Goal: Use online tool/utility: Utilize a website feature to perform a specific function

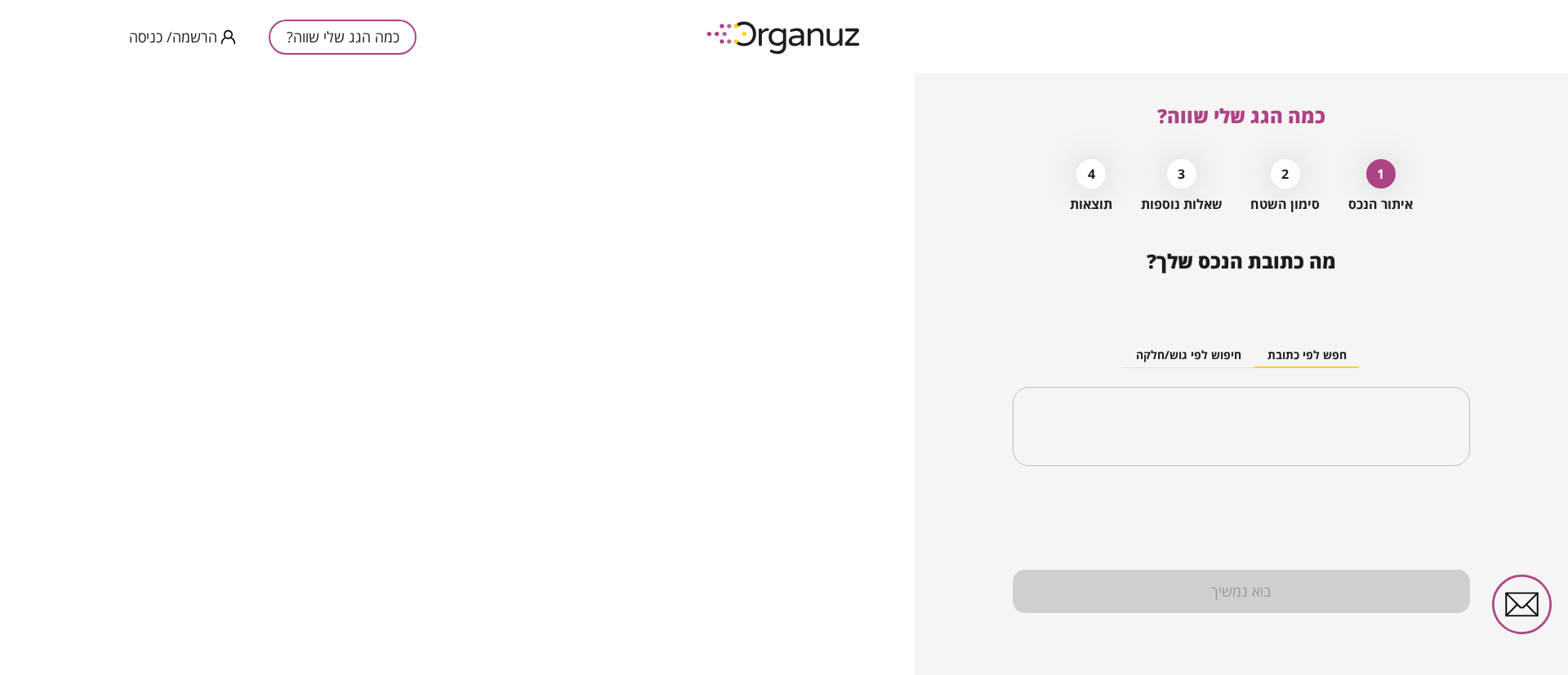
click at [182, 38] on span "הרשמה/ כניסה" at bounding box center [173, 37] width 88 height 17
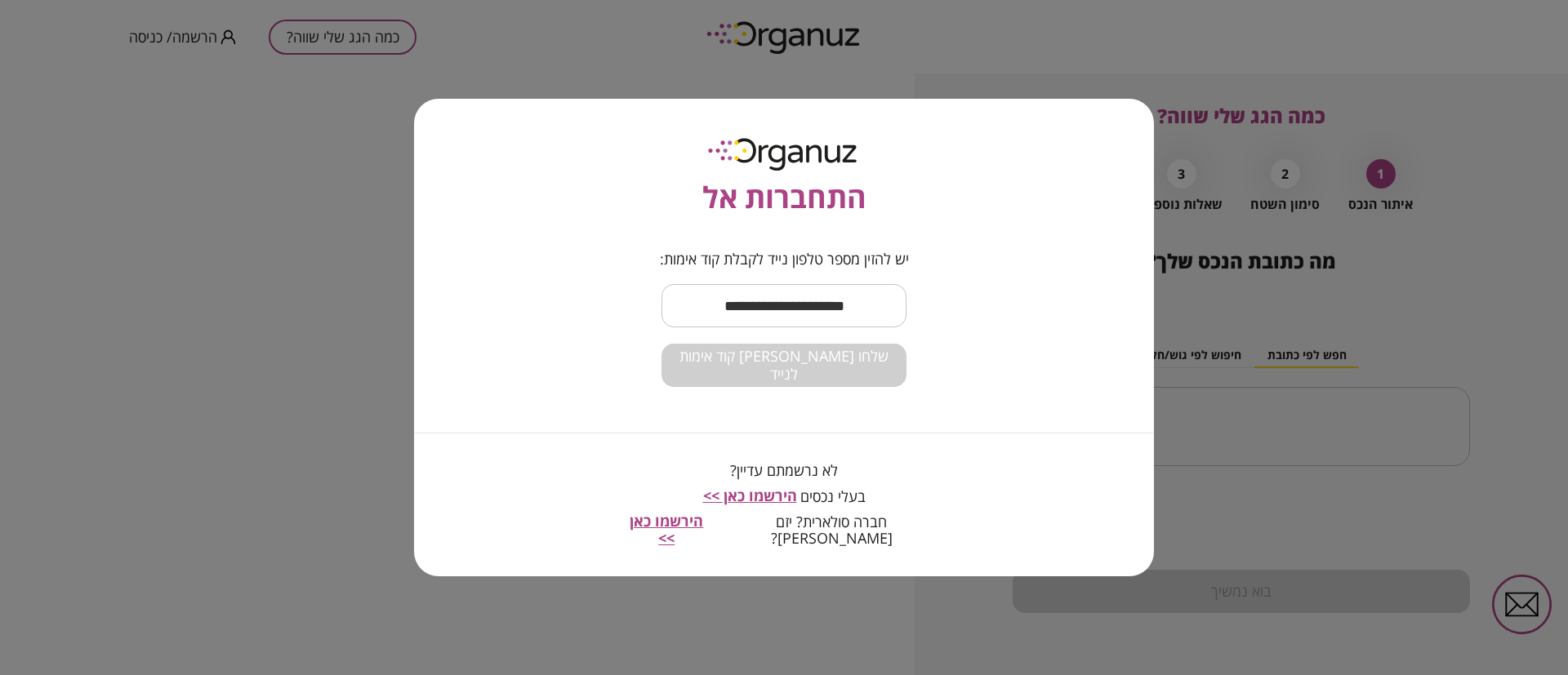
click at [808, 302] on input "text" at bounding box center [784, 305] width 245 height 48
click at [814, 308] on input "text" at bounding box center [784, 305] width 245 height 48
click at [814, 306] on input "text" at bounding box center [784, 305] width 245 height 48
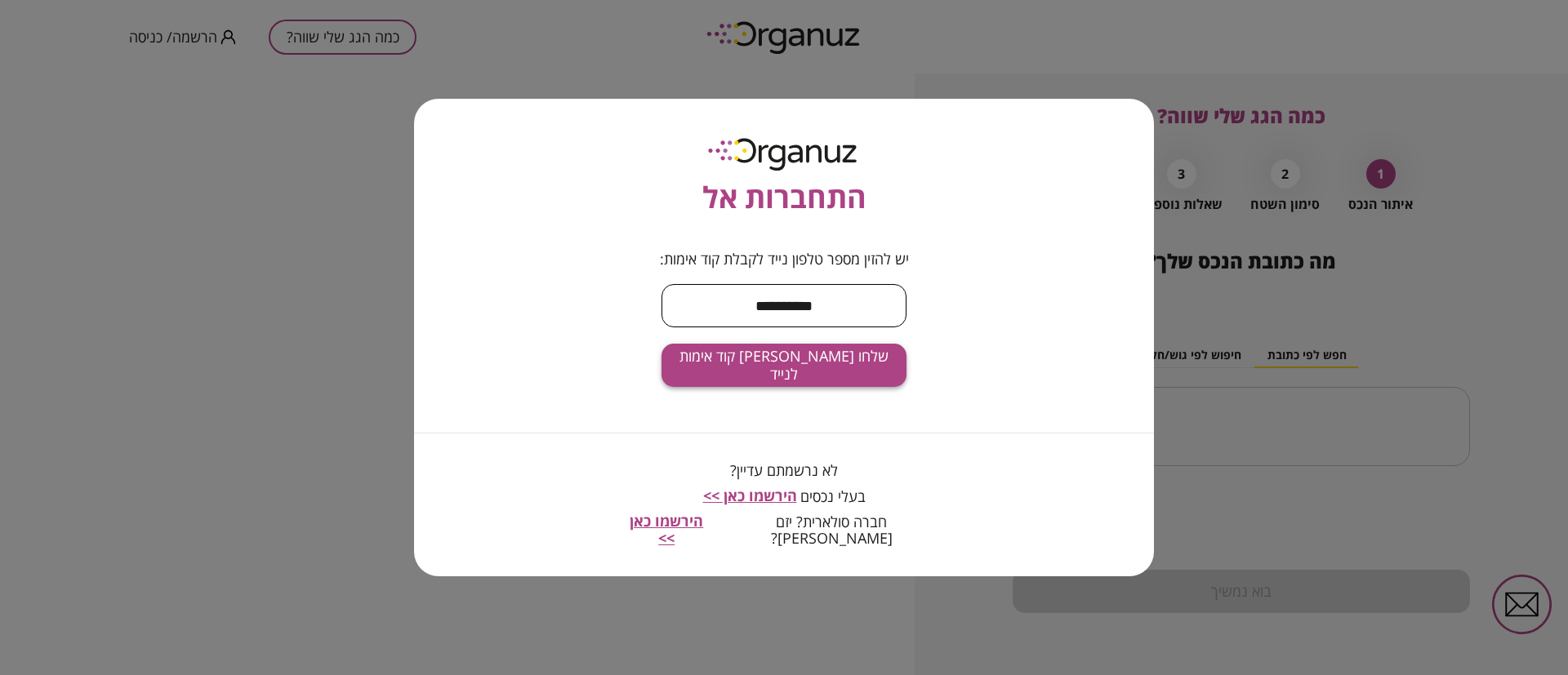
type input "**********"
click at [810, 369] on span "שלחו [PERSON_NAME] קוד אימות לנייד" at bounding box center [784, 365] width 219 height 35
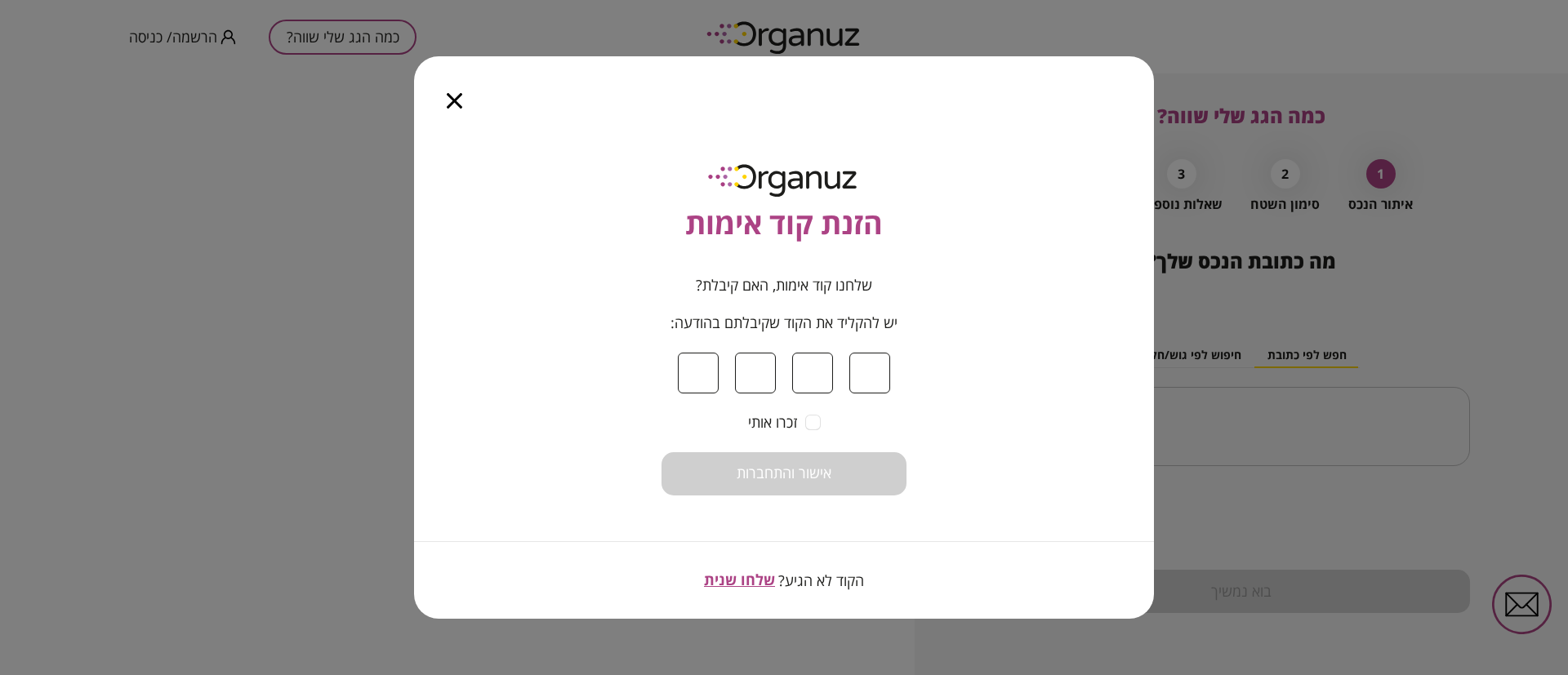
type input "*"
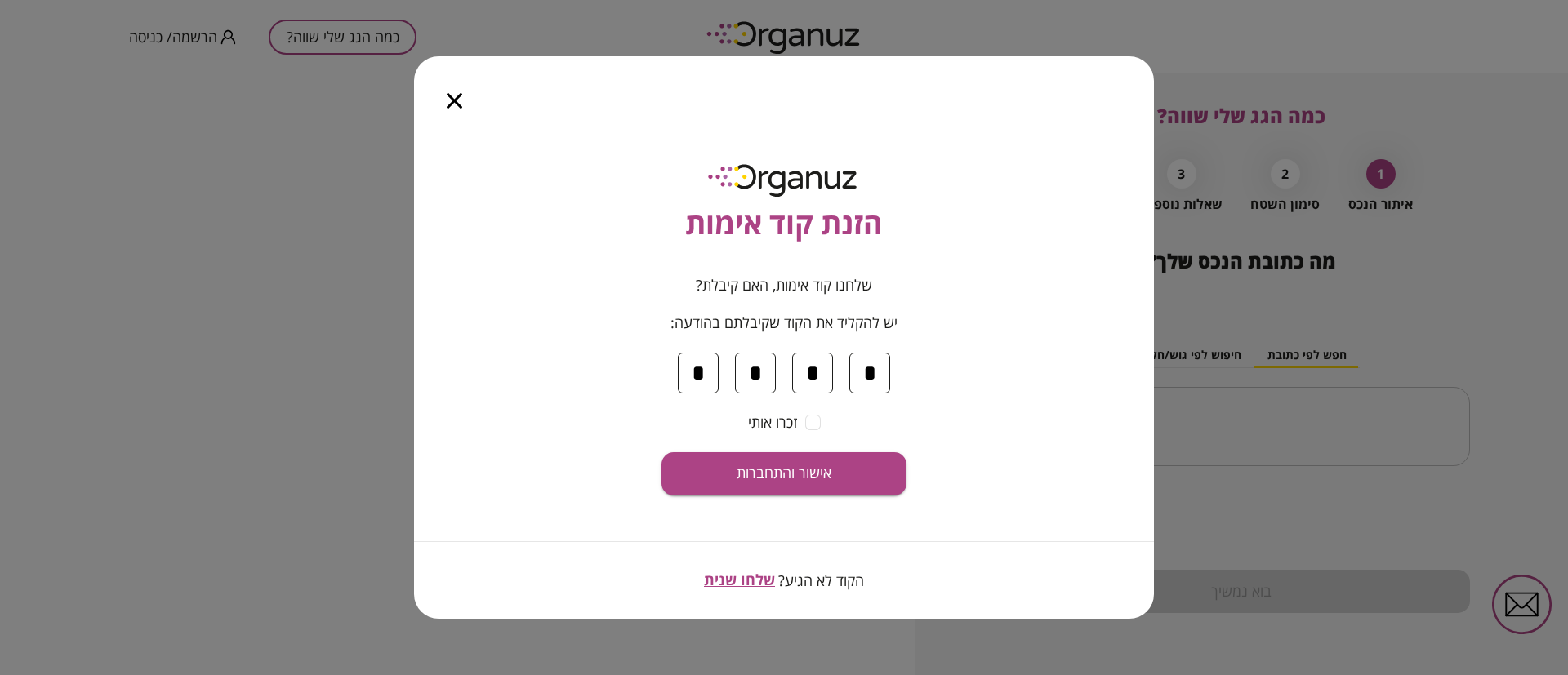
type input "*"
click at [661, 453] on button "אישור והתחברות" at bounding box center [784, 474] width 245 height 44
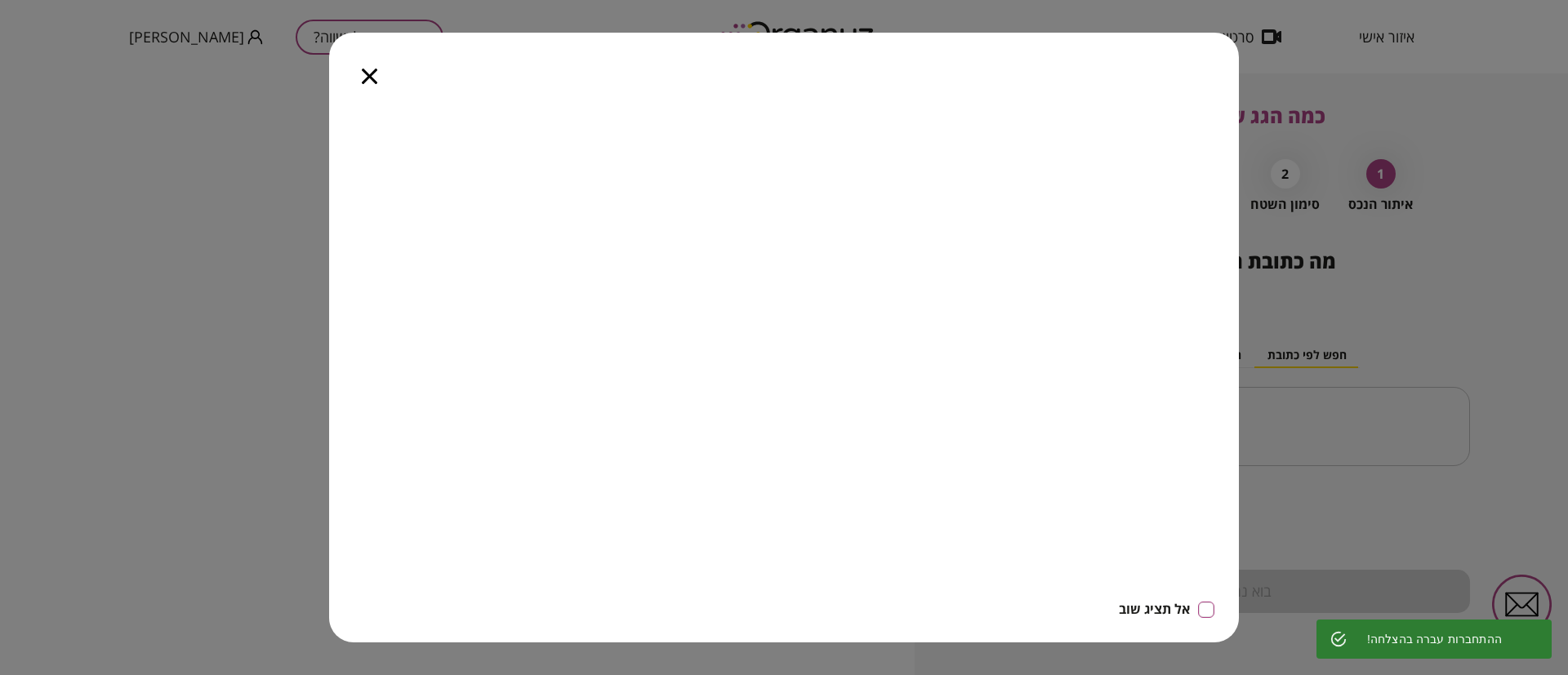
click at [371, 74] on icon "button" at bounding box center [370, 77] width 16 height 16
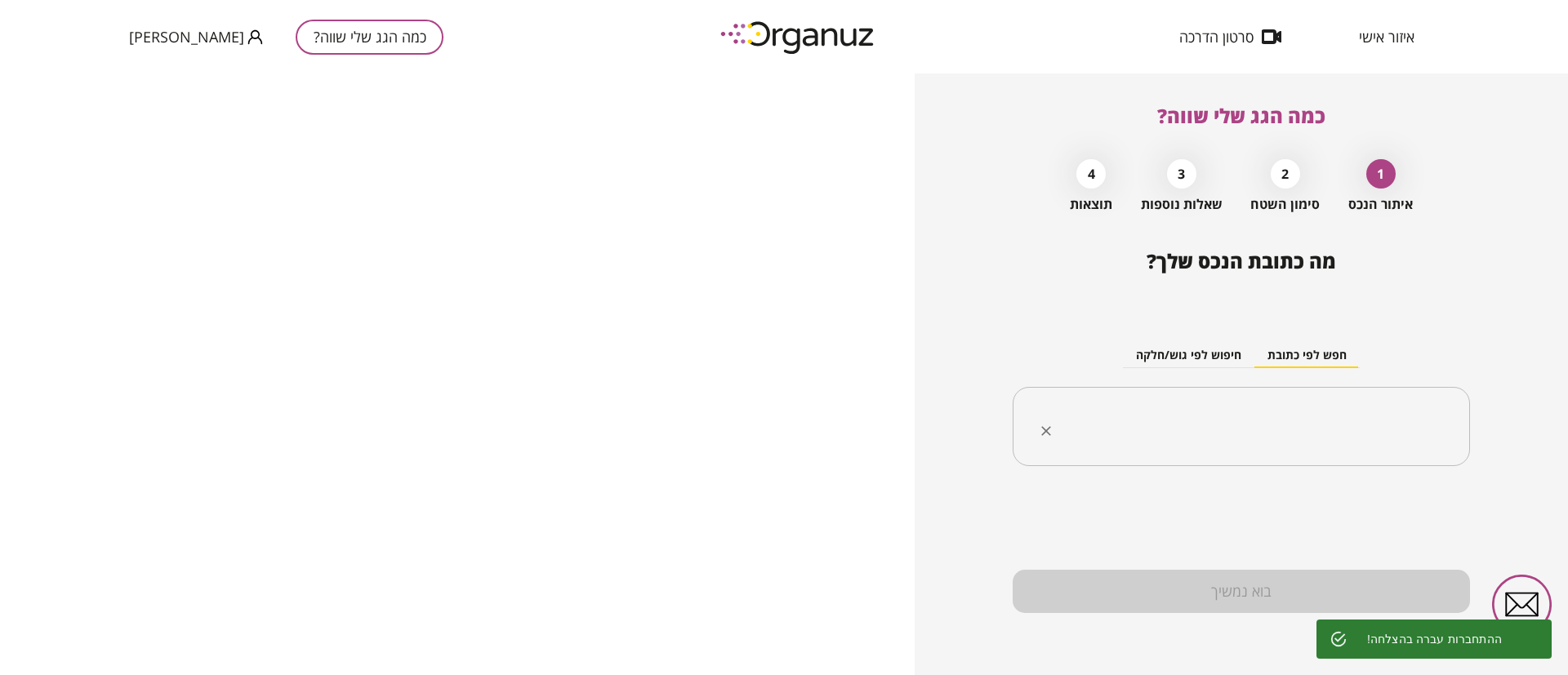
click at [1284, 433] on input "text" at bounding box center [1247, 426] width 406 height 41
paste input "**********"
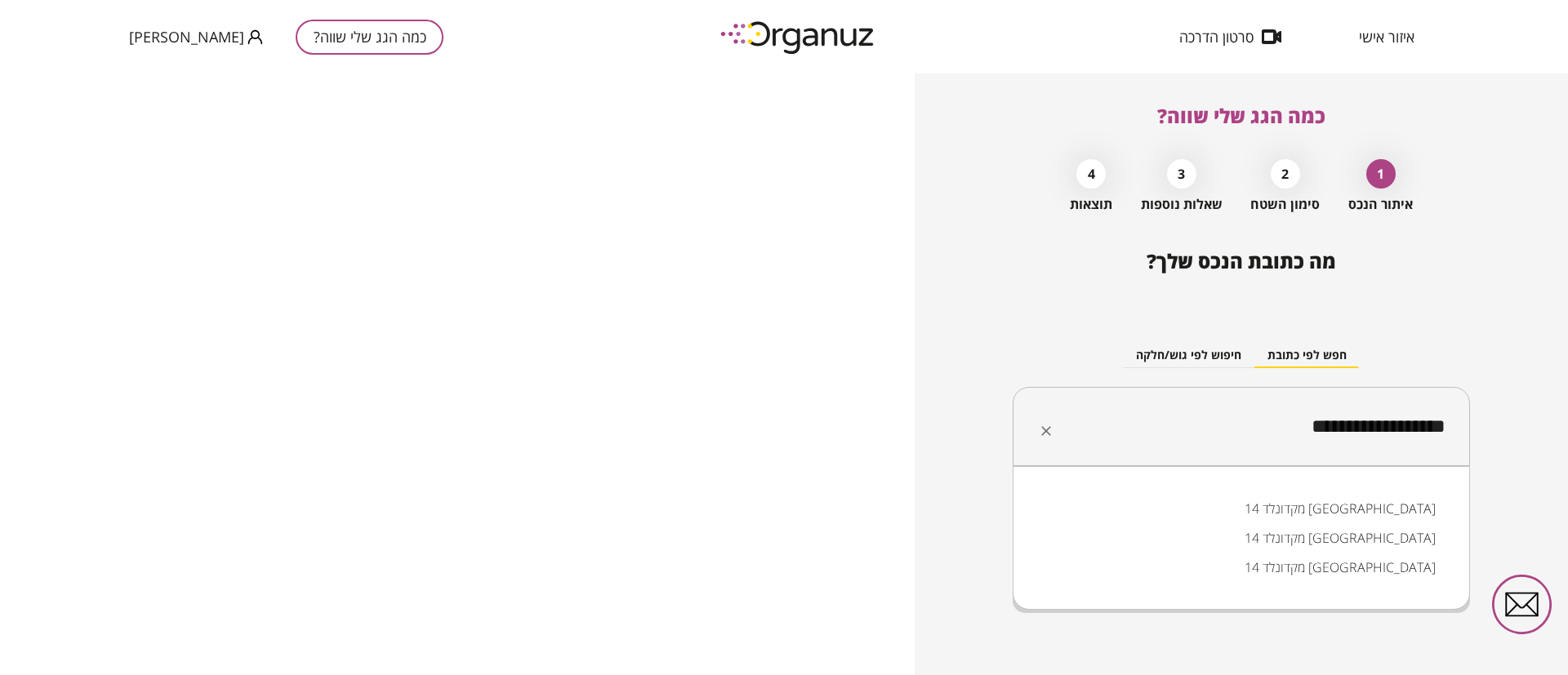
click at [1368, 503] on li "מקדונלד 14 [GEOGRAPHIC_DATA]" at bounding box center [1241, 508] width 414 height 30
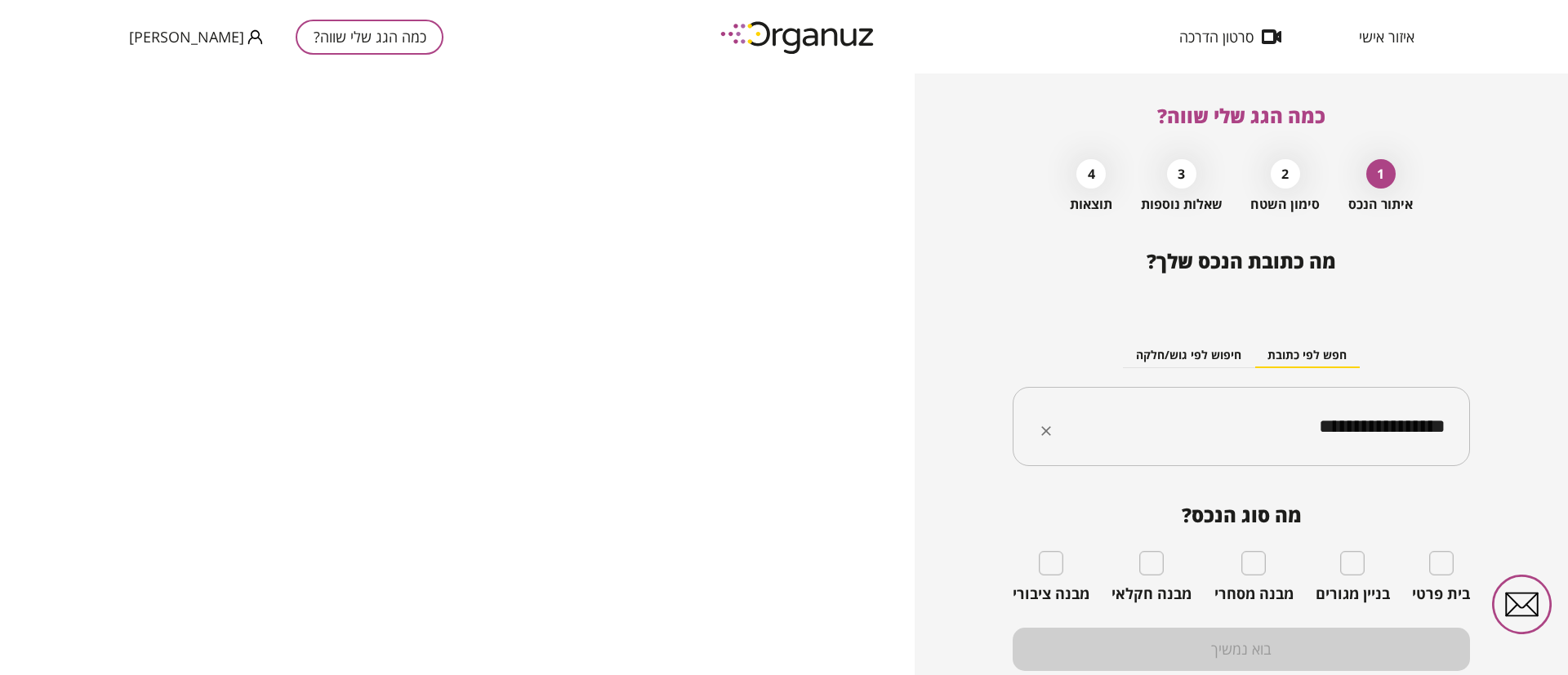
type input "**********"
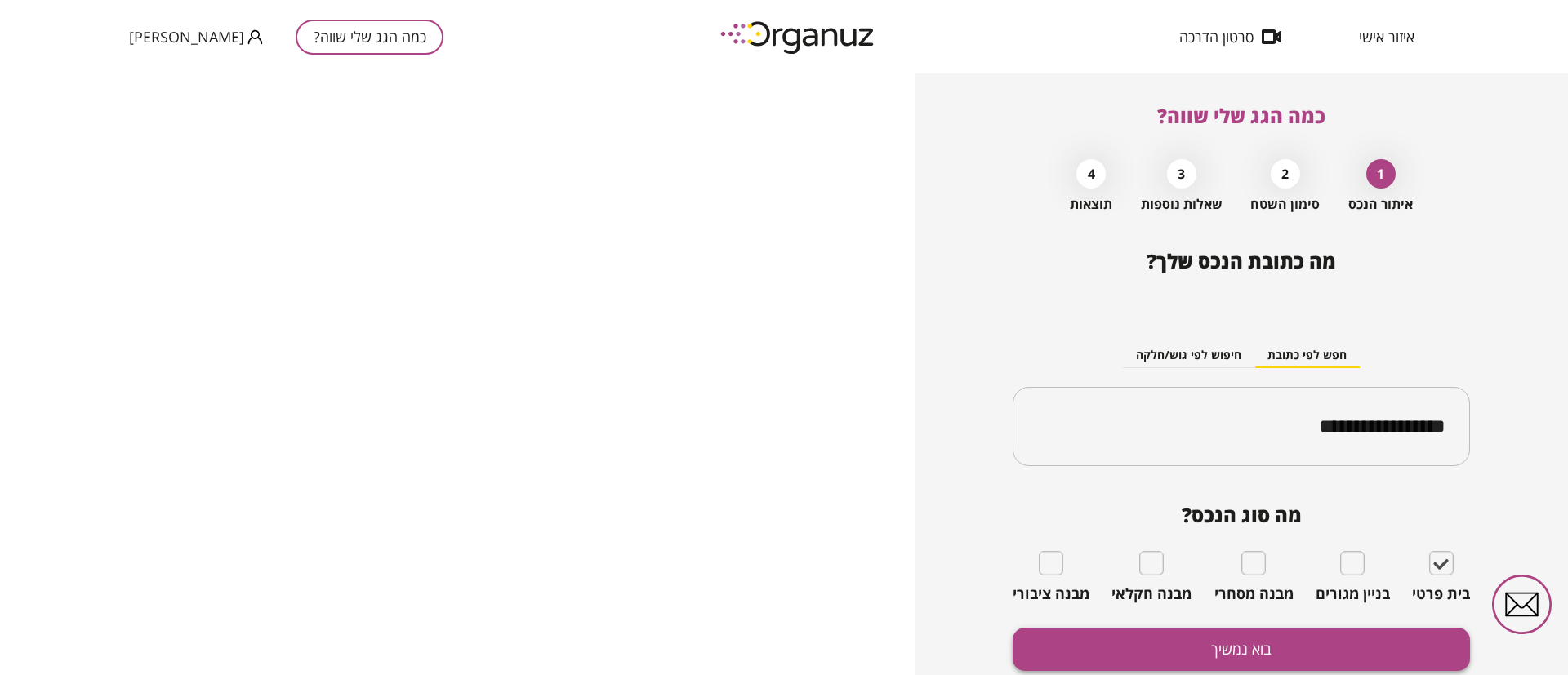
click at [1270, 642] on button "בוא נמשיך" at bounding box center [1242, 650] width 457 height 44
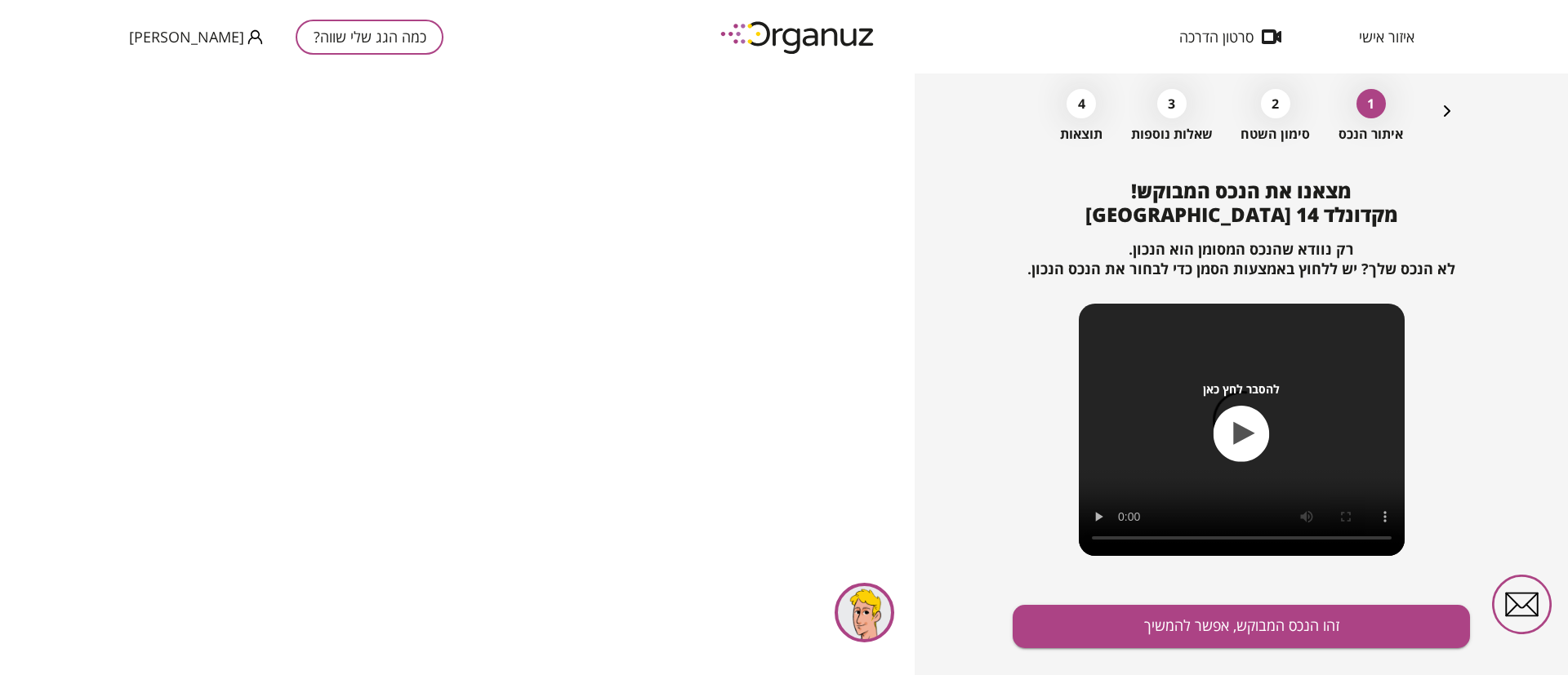
scroll to position [106, 0]
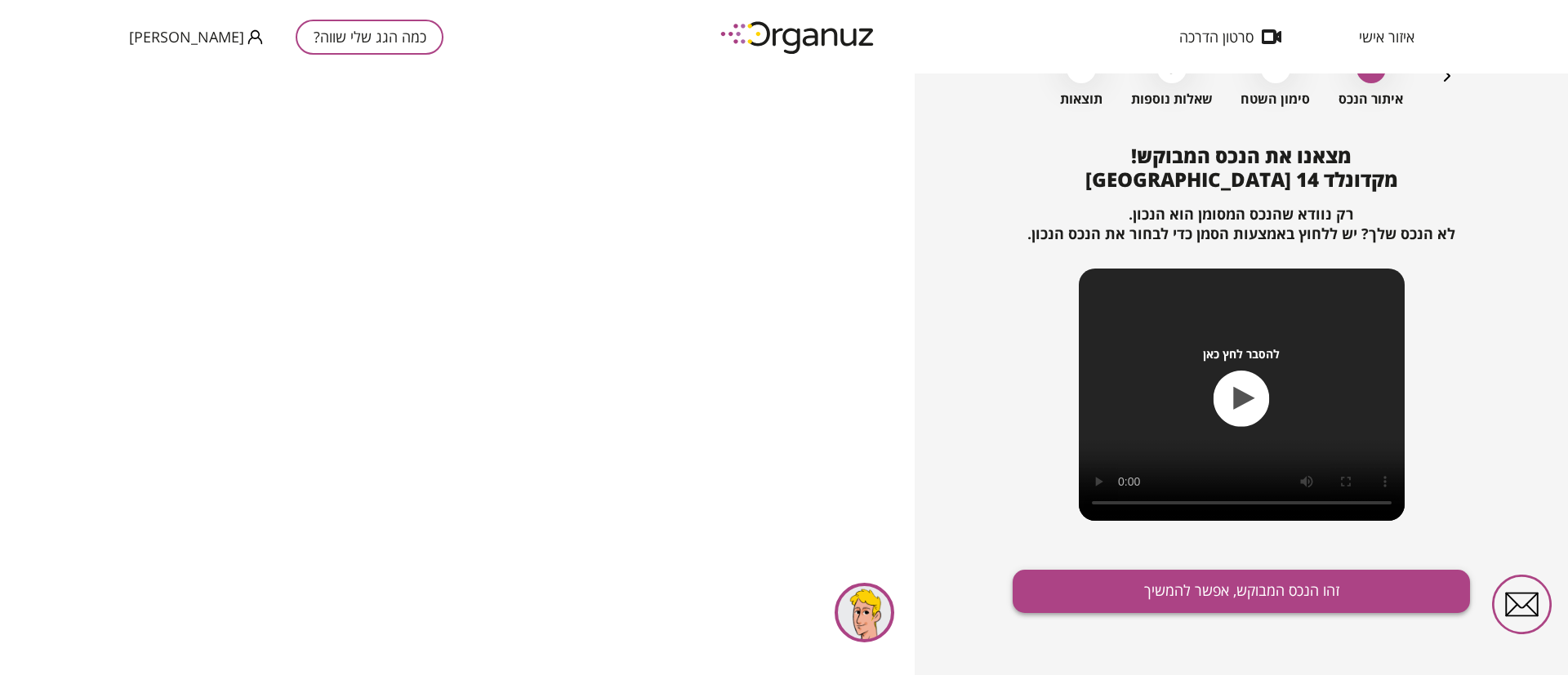
click at [1154, 594] on button "זהו הנכס המבוקש, אפשר להמשיך" at bounding box center [1242, 591] width 457 height 44
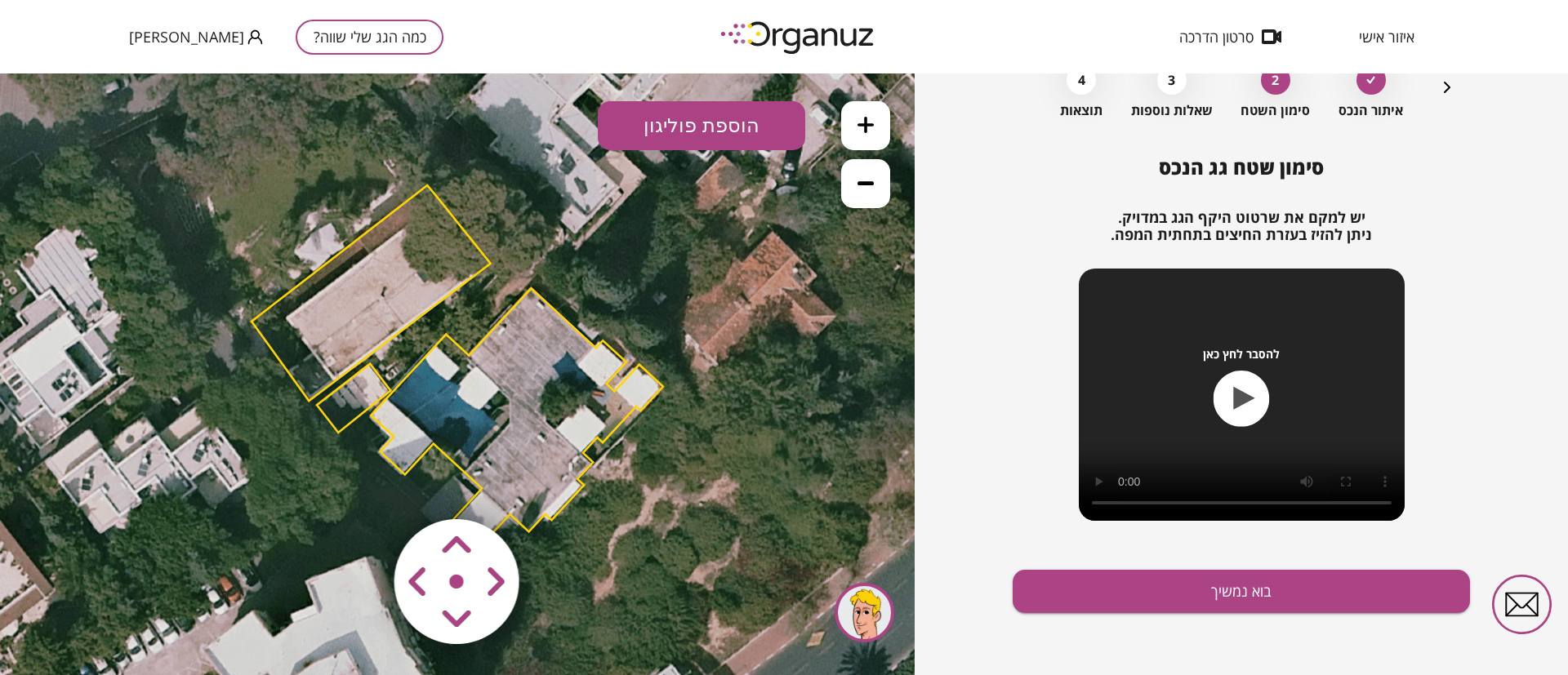
click at [506, 372] on polygon at bounding box center [517, 425] width 292 height 275
click at [536, 376] on polygon at bounding box center [517, 425] width 292 height 275
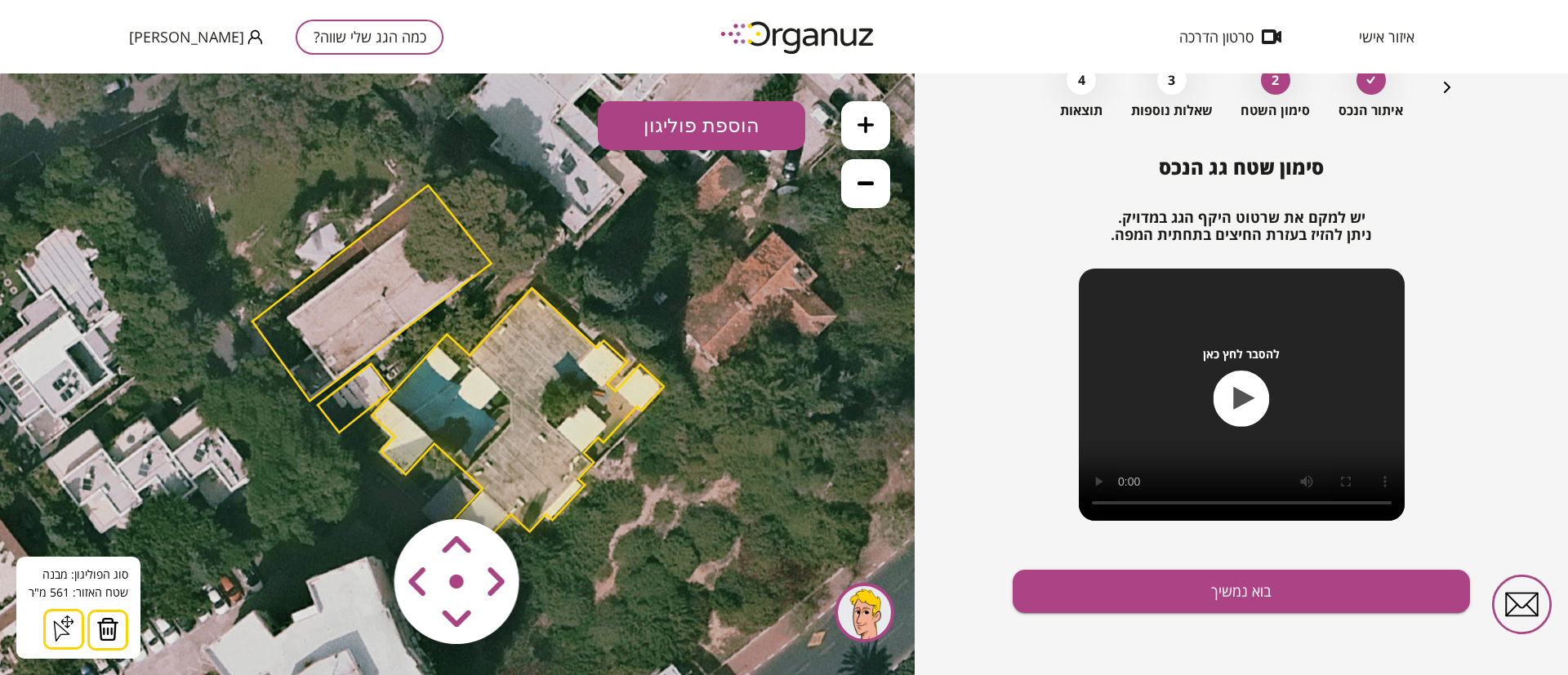
click at [112, 629] on img at bounding box center [107, 630] width 23 height 24
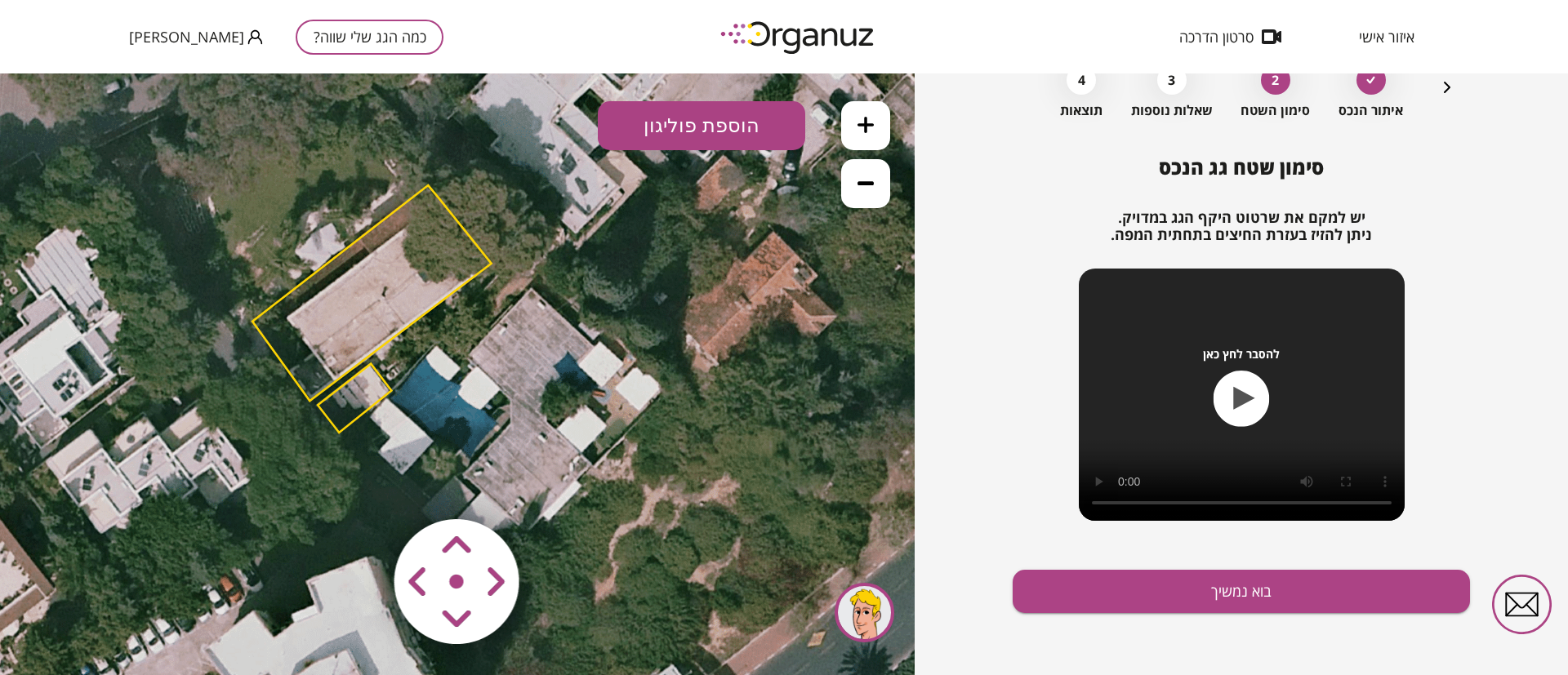
click at [362, 400] on polygon at bounding box center [354, 398] width 73 height 69
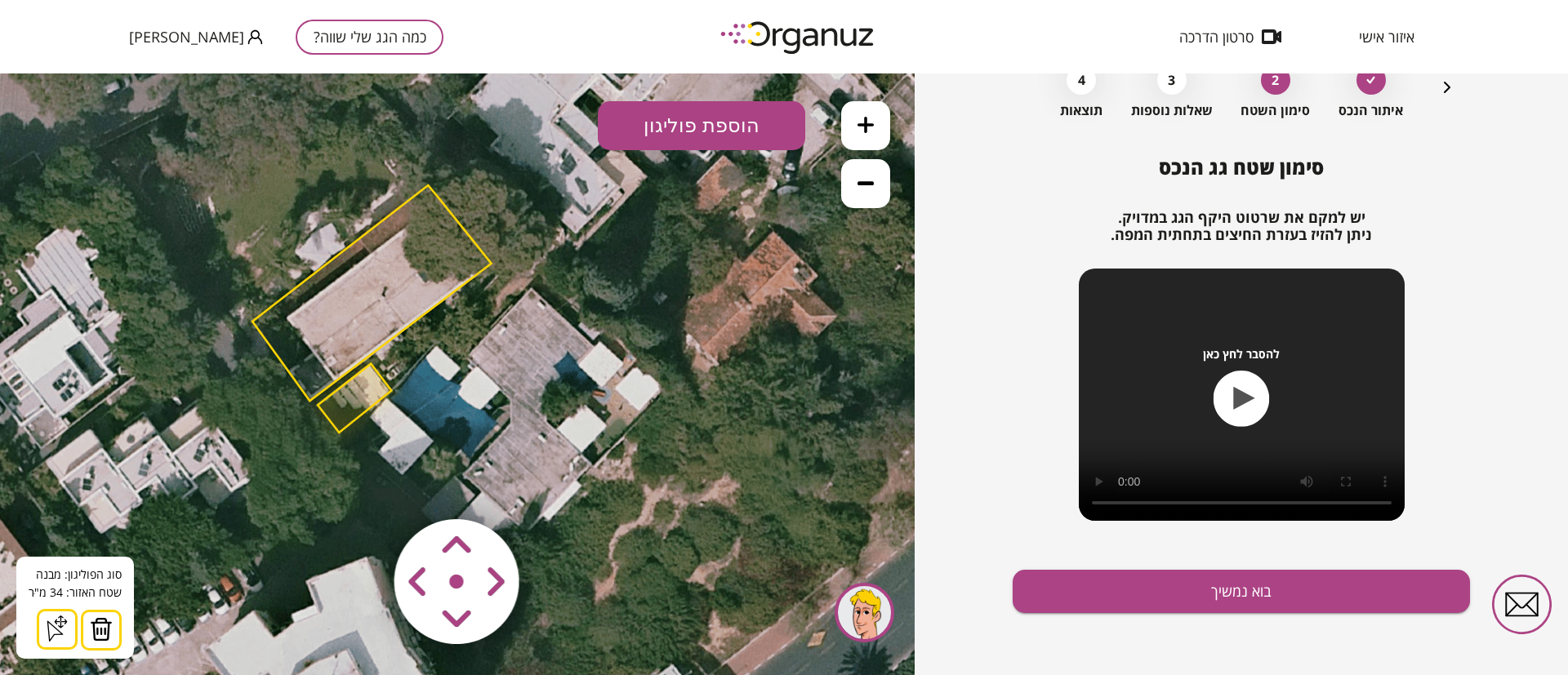
click at [97, 633] on img at bounding box center [101, 630] width 23 height 24
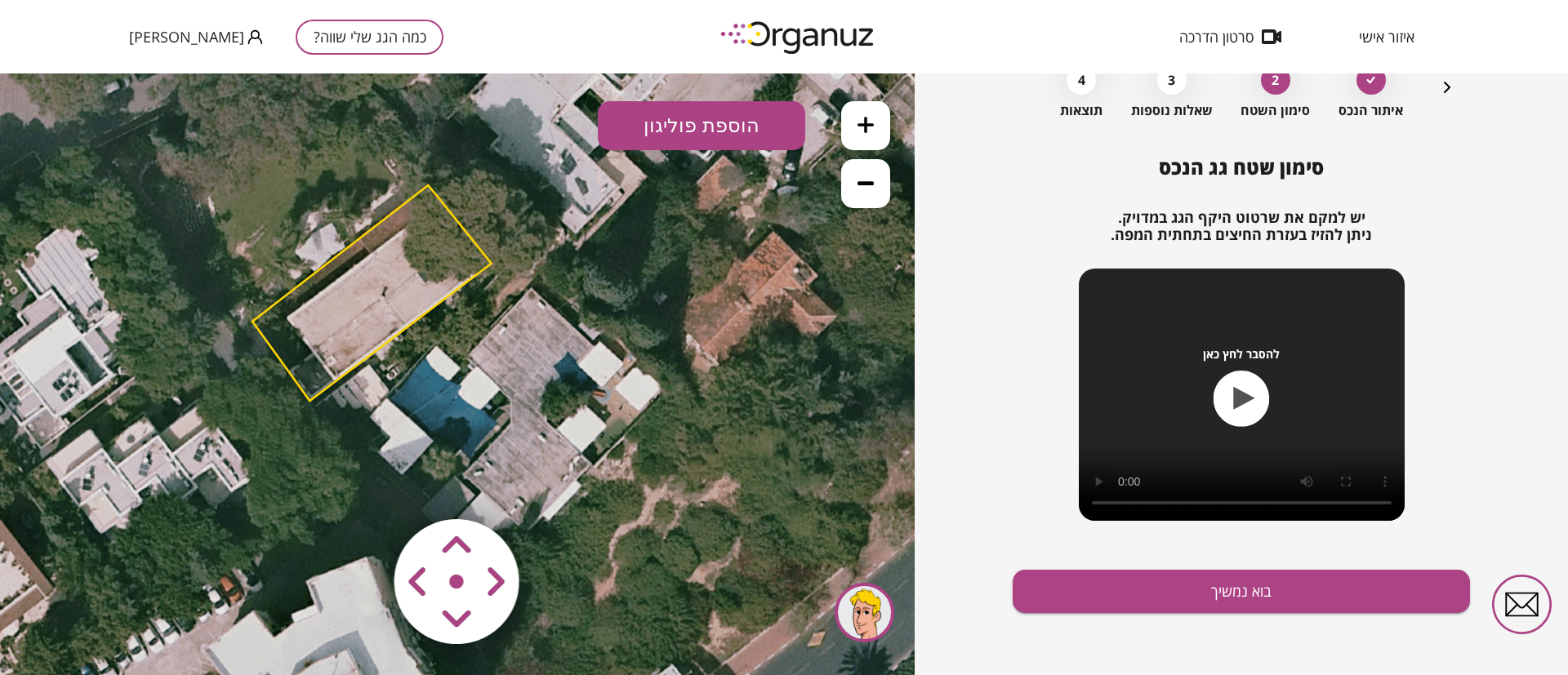
click at [363, 329] on polygon at bounding box center [372, 292] width 239 height 215
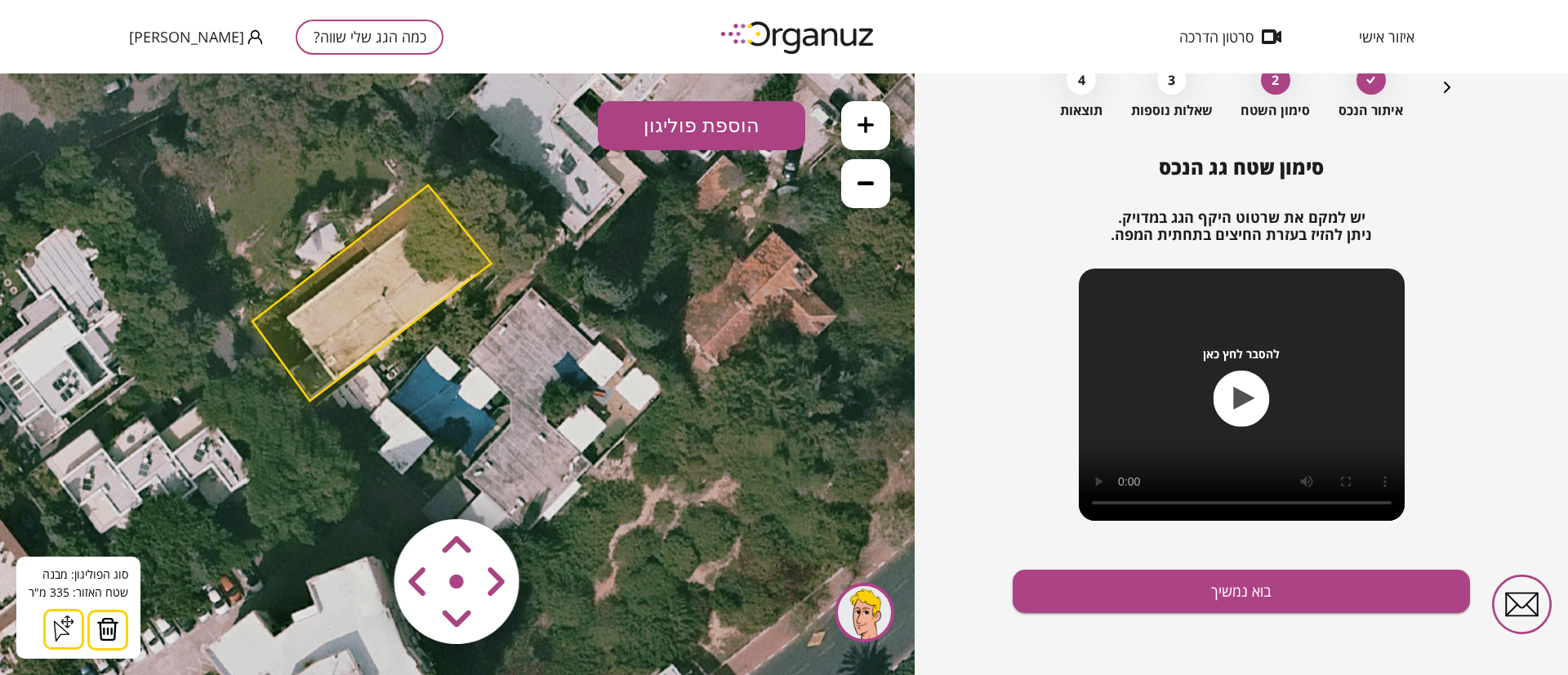
click at [112, 624] on img at bounding box center [107, 630] width 23 height 24
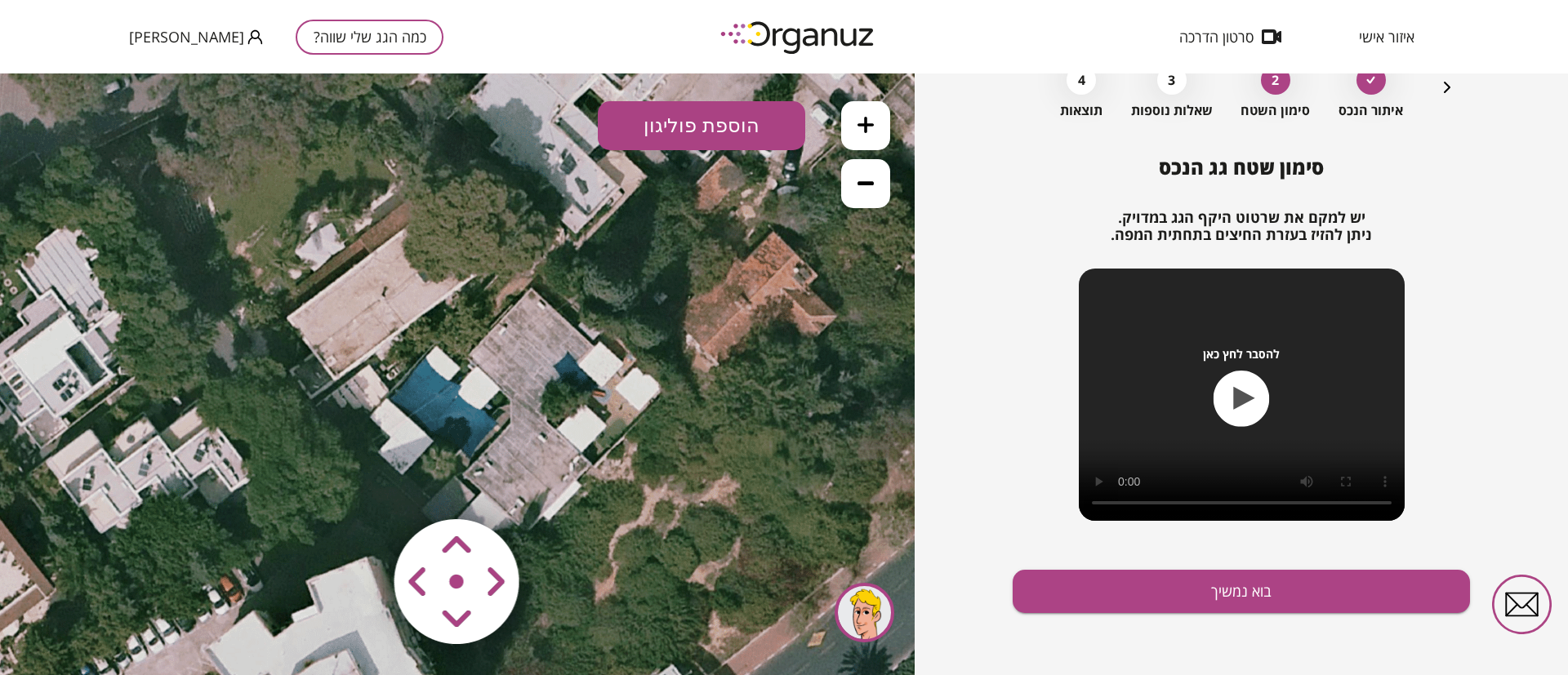
click at [859, 121] on icon at bounding box center [866, 125] width 17 height 17
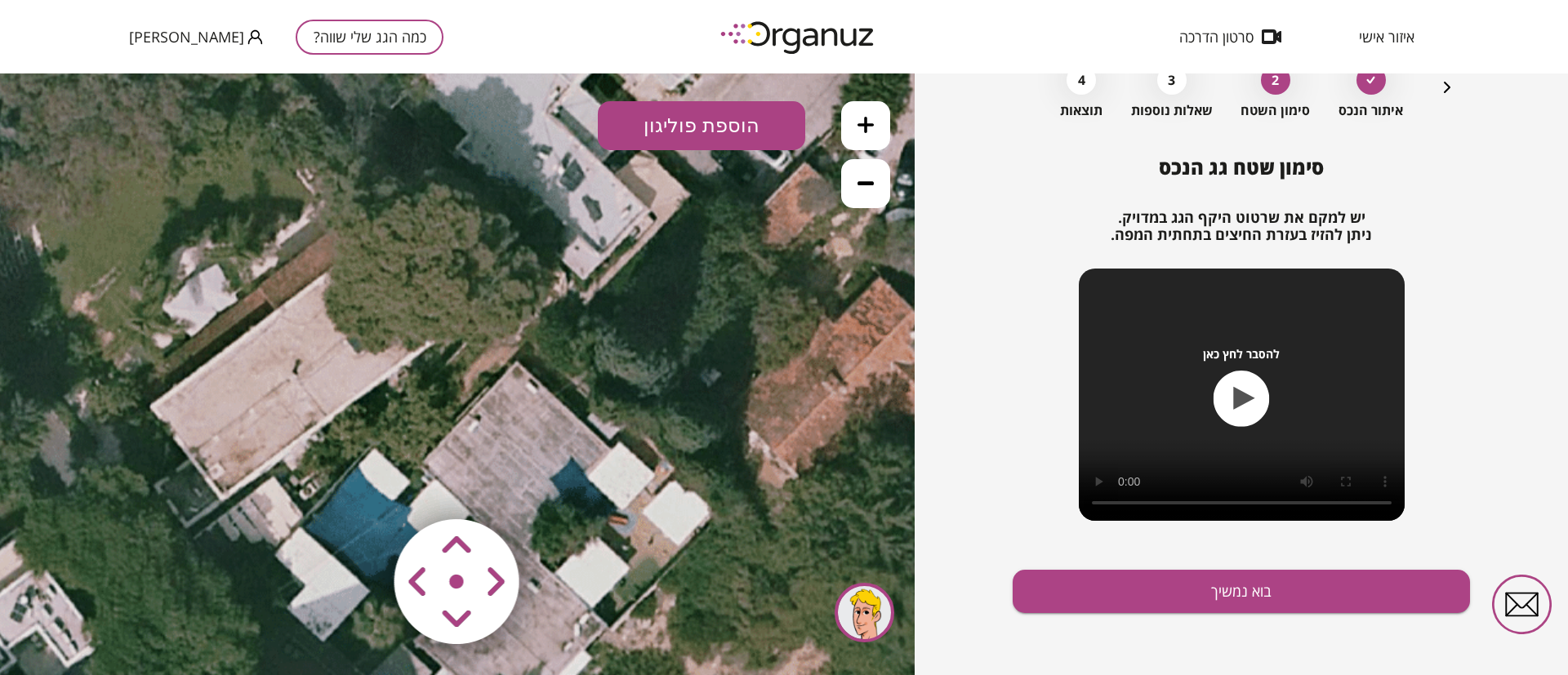
drag, startPoint x: 548, startPoint y: 321, endPoint x: 510, endPoint y: 398, distance: 85.9
click at [510, 398] on icon at bounding box center [407, 495] width 1874 height 1873
click at [702, 133] on button "הוספת פוליגון" at bounding box center [702, 126] width 208 height 49
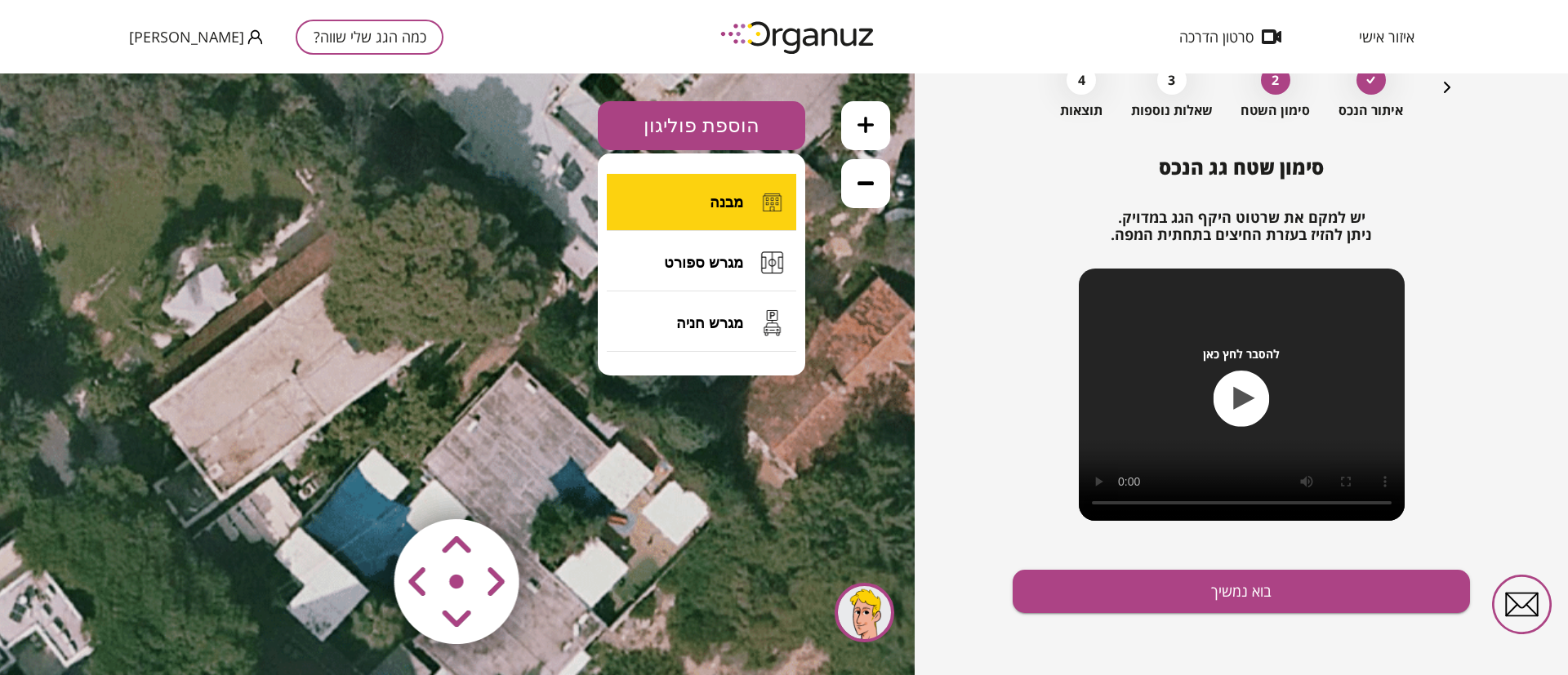
click at [745, 200] on button "מבנה" at bounding box center [701, 202] width 189 height 58
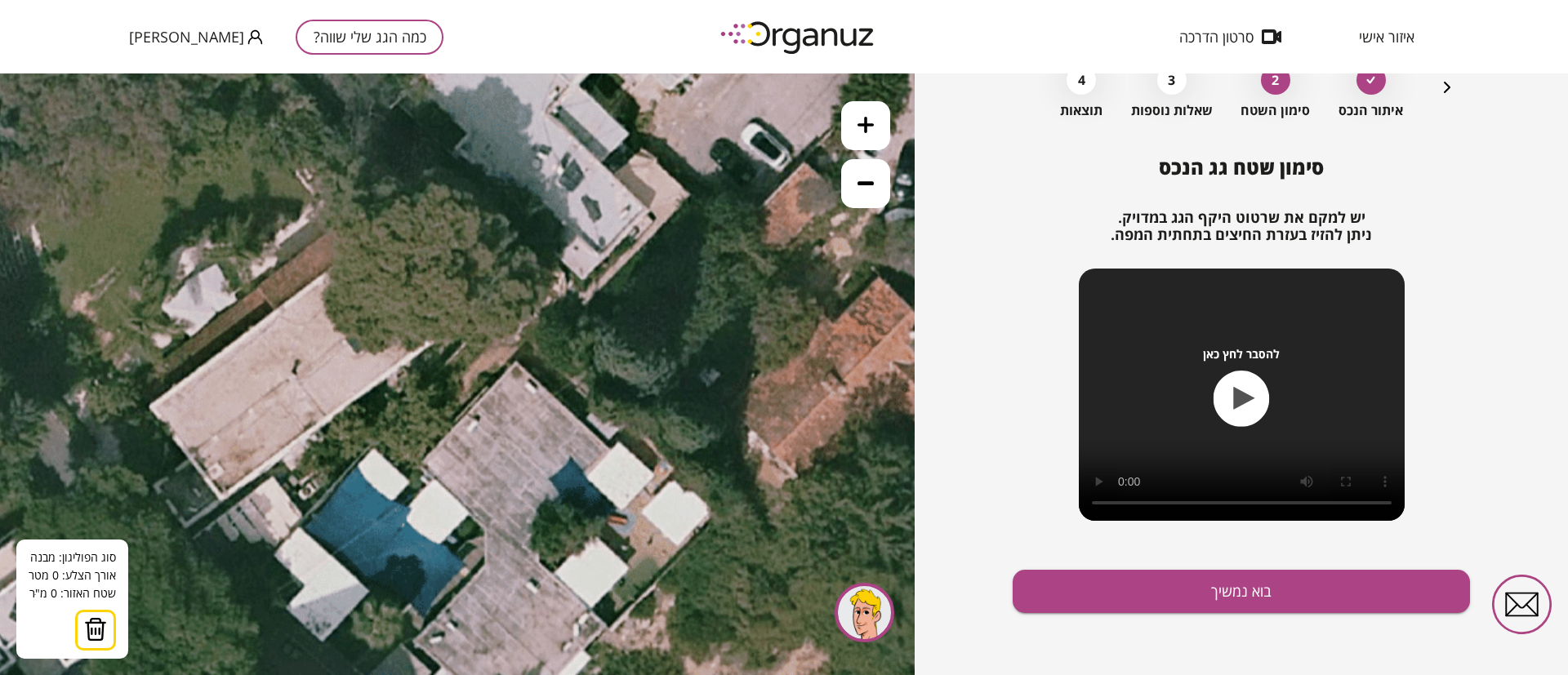
click at [223, 496] on icon at bounding box center [407, 495] width 1874 height 1873
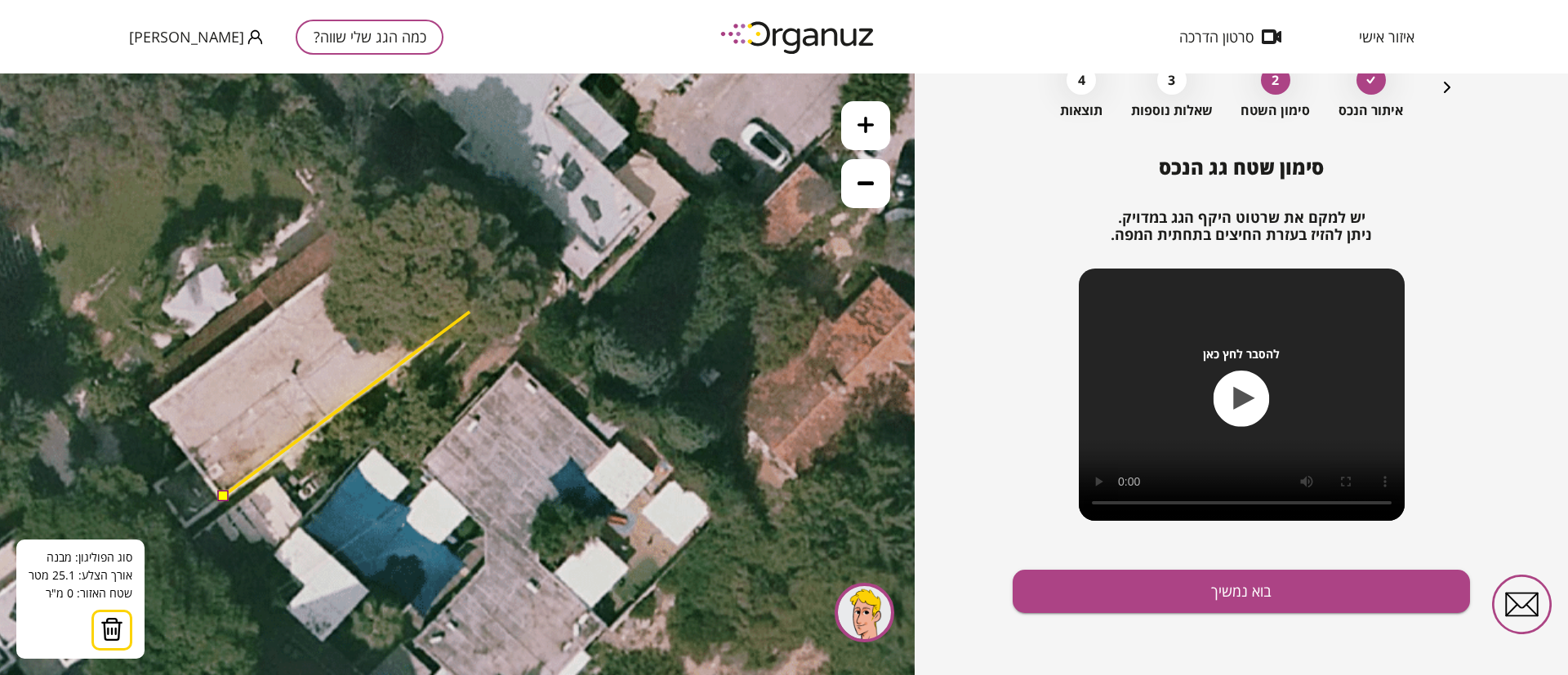
click at [469, 312] on polygon at bounding box center [346, 405] width 247 height 185
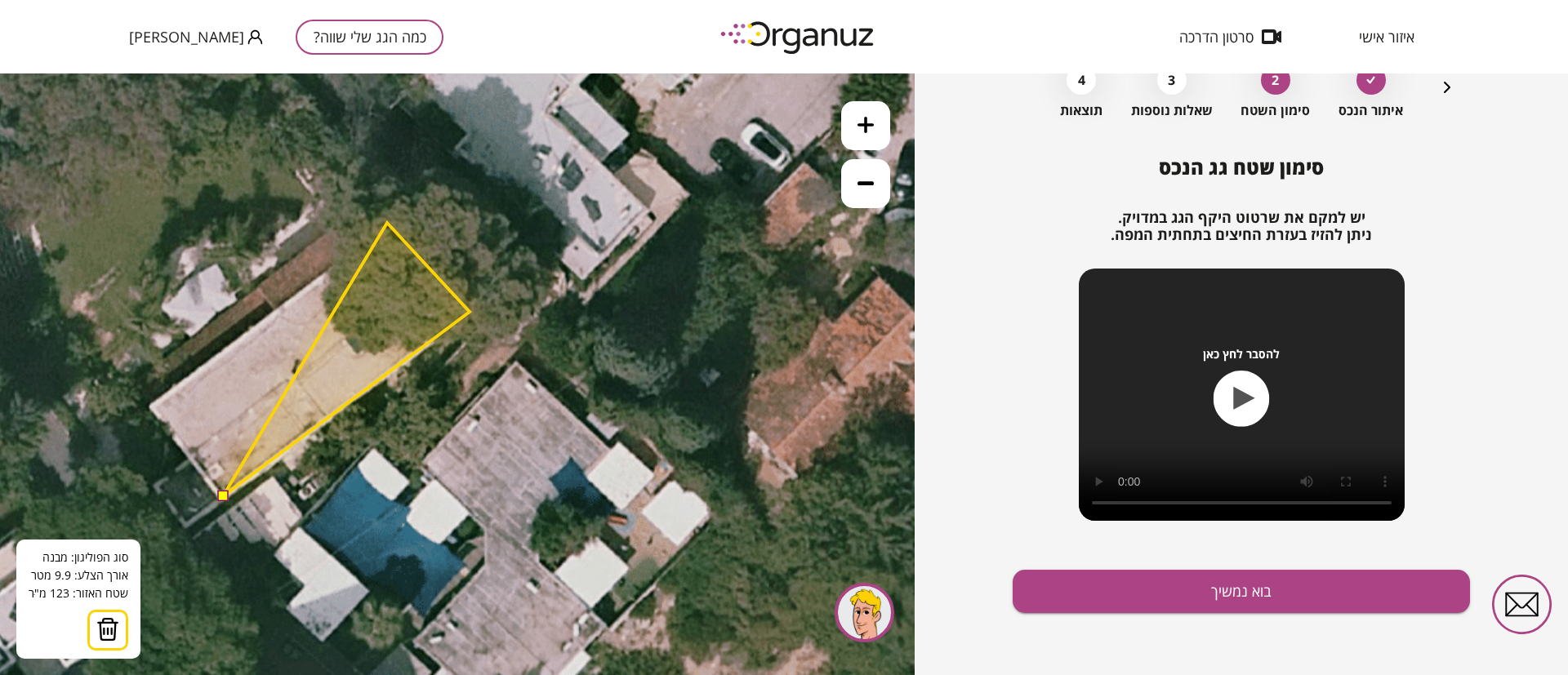
click at [387, 223] on polygon at bounding box center [346, 360] width 247 height 274
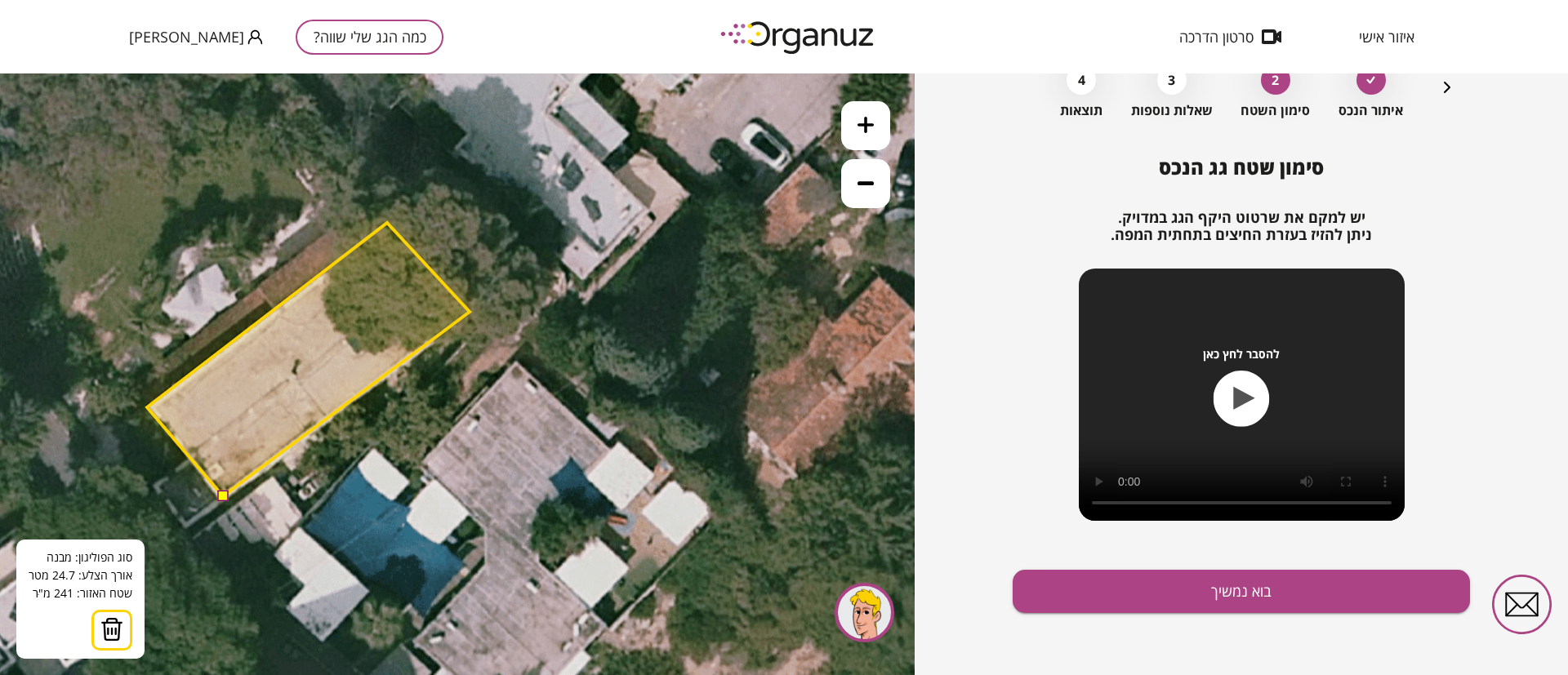
click at [147, 408] on polygon at bounding box center [308, 360] width 323 height 274
click at [222, 497] on button at bounding box center [222, 495] width 11 height 11
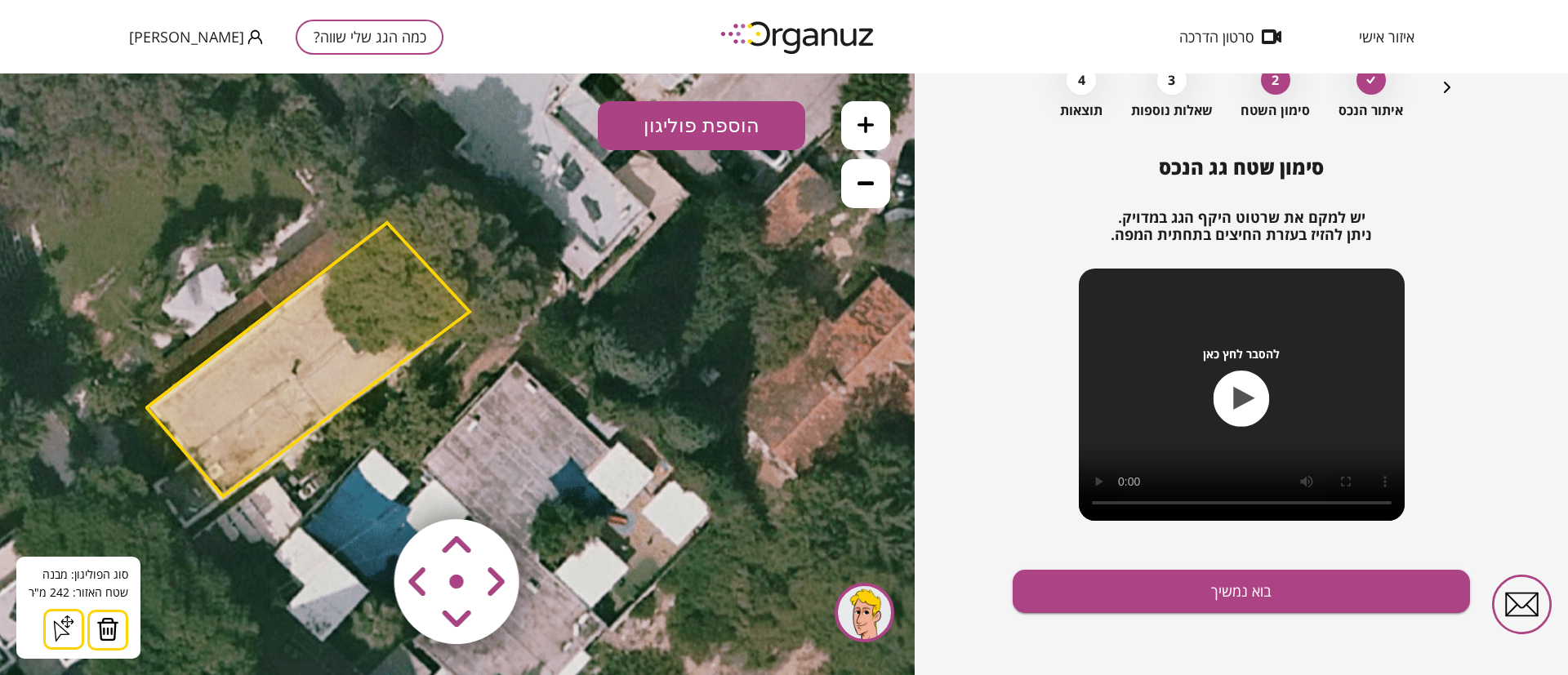
click at [861, 191] on button at bounding box center [866, 184] width 49 height 49
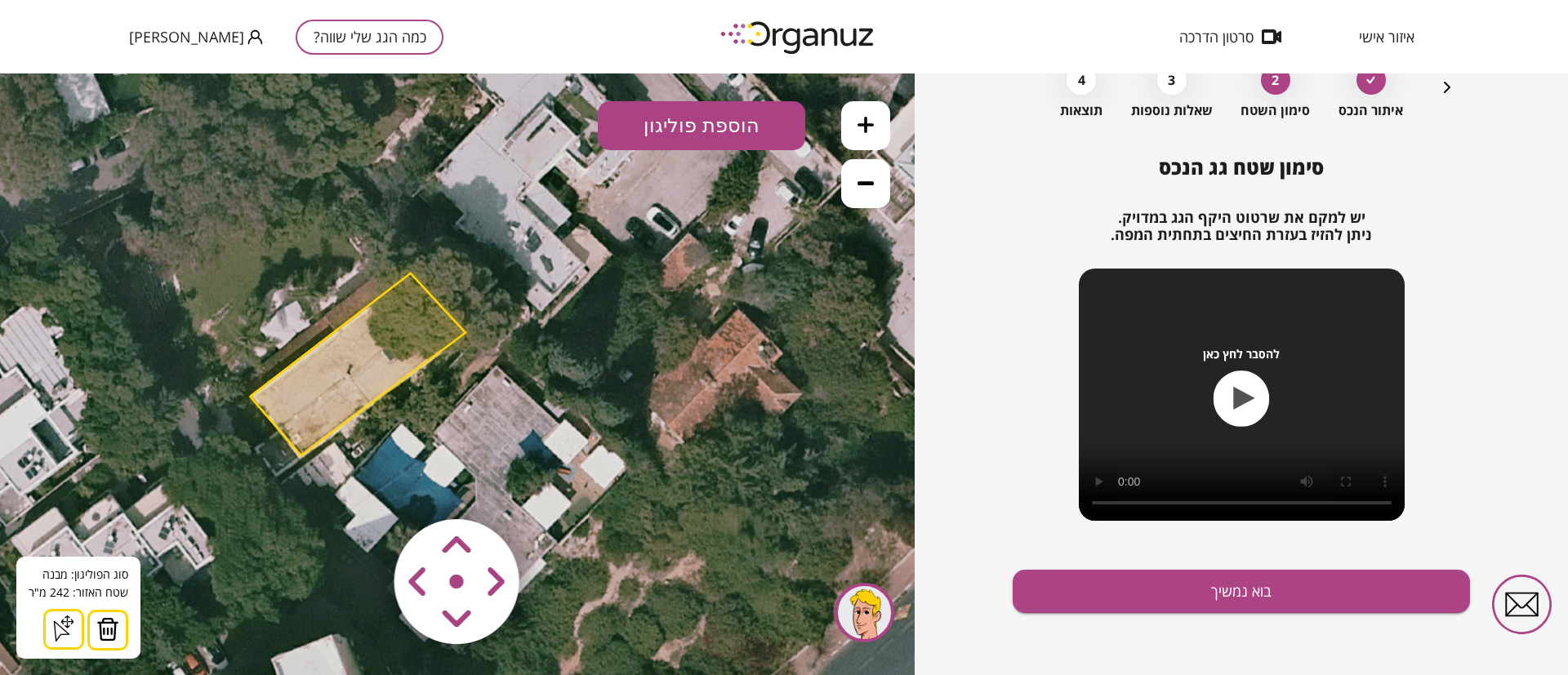
click at [862, 195] on button at bounding box center [866, 184] width 49 height 49
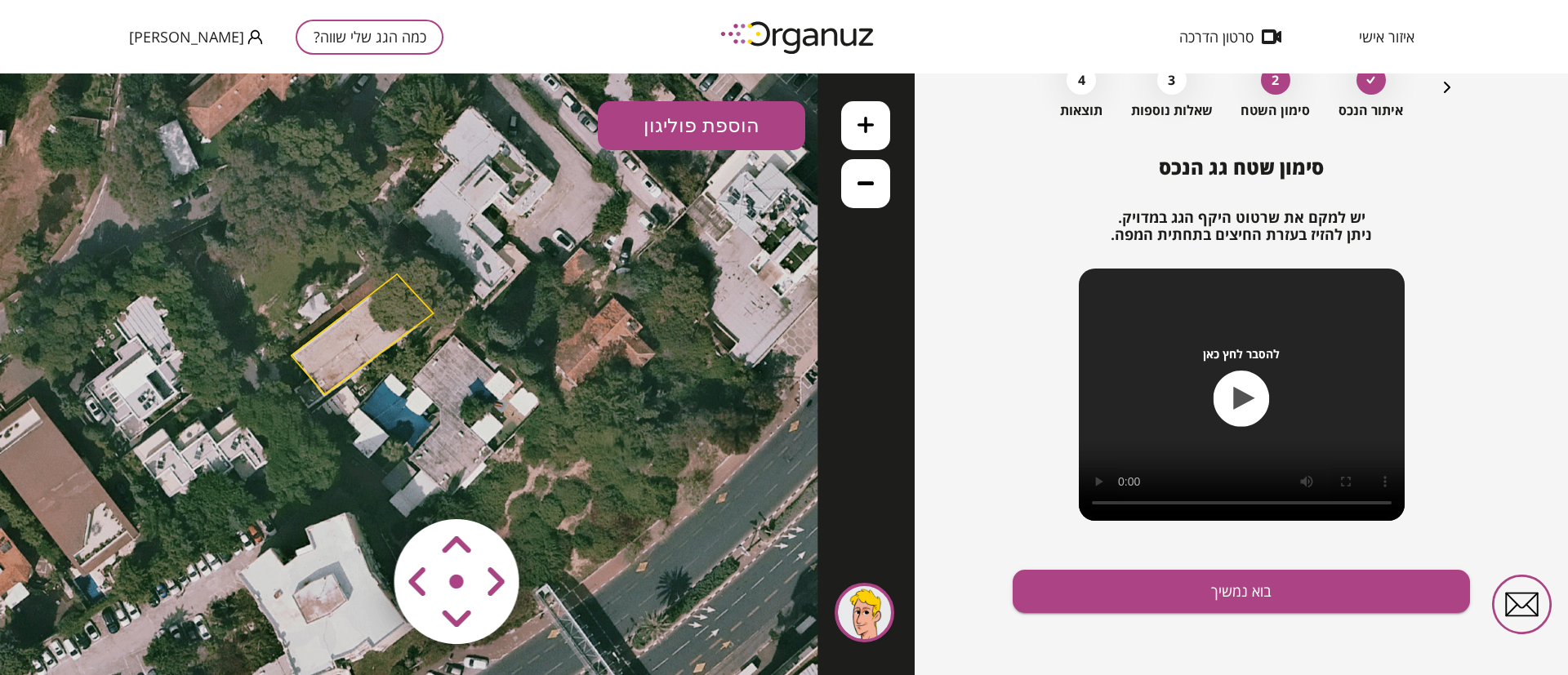
drag, startPoint x: 700, startPoint y: 387, endPoint x: 677, endPoint y: 356, distance: 38.6
click at [677, 356] on icon at bounding box center [405, 393] width 825 height 824
